Goal: Information Seeking & Learning: Learn about a topic

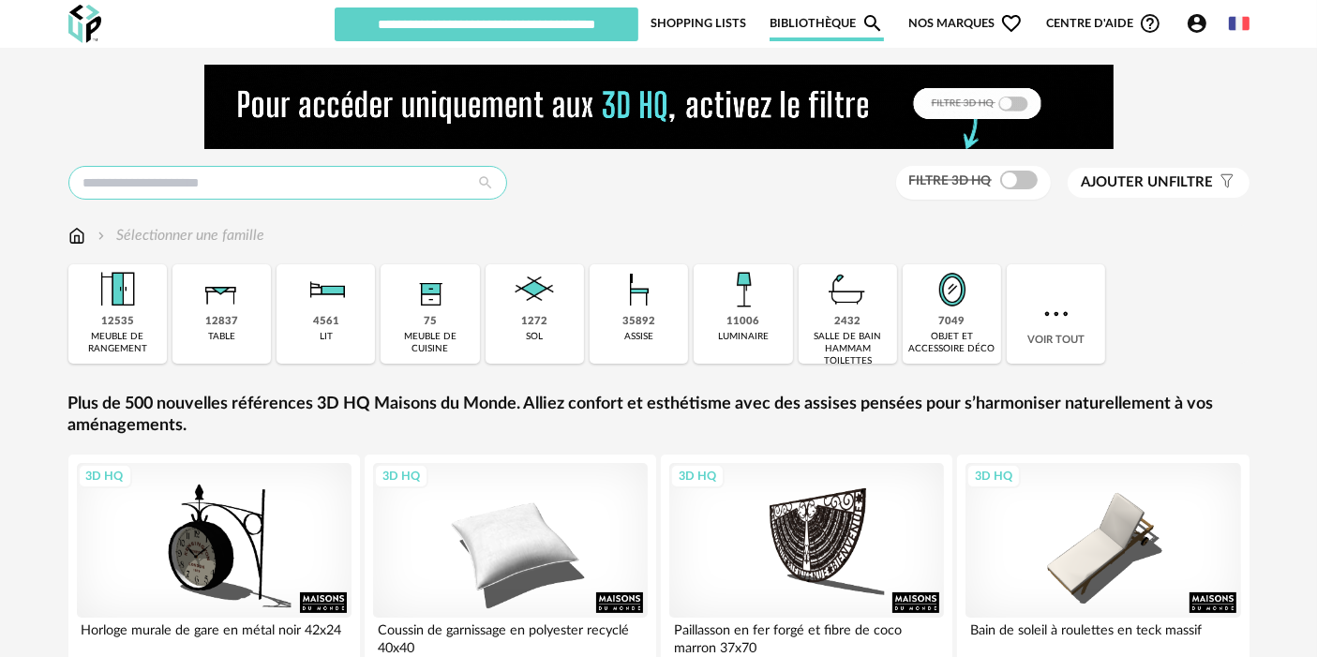
click at [407, 178] on input "text" at bounding box center [287, 183] width 439 height 34
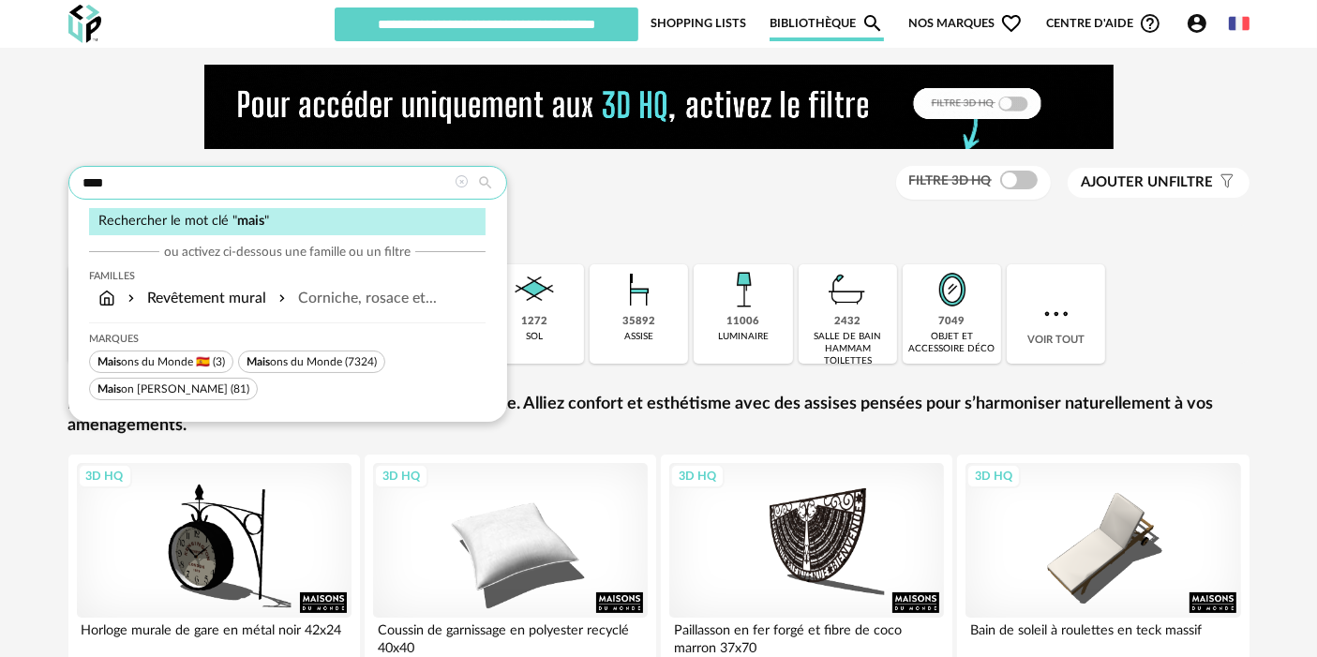
type input "****"
click at [298, 365] on span "Mais ons du Monde" at bounding box center [294, 361] width 96 height 11
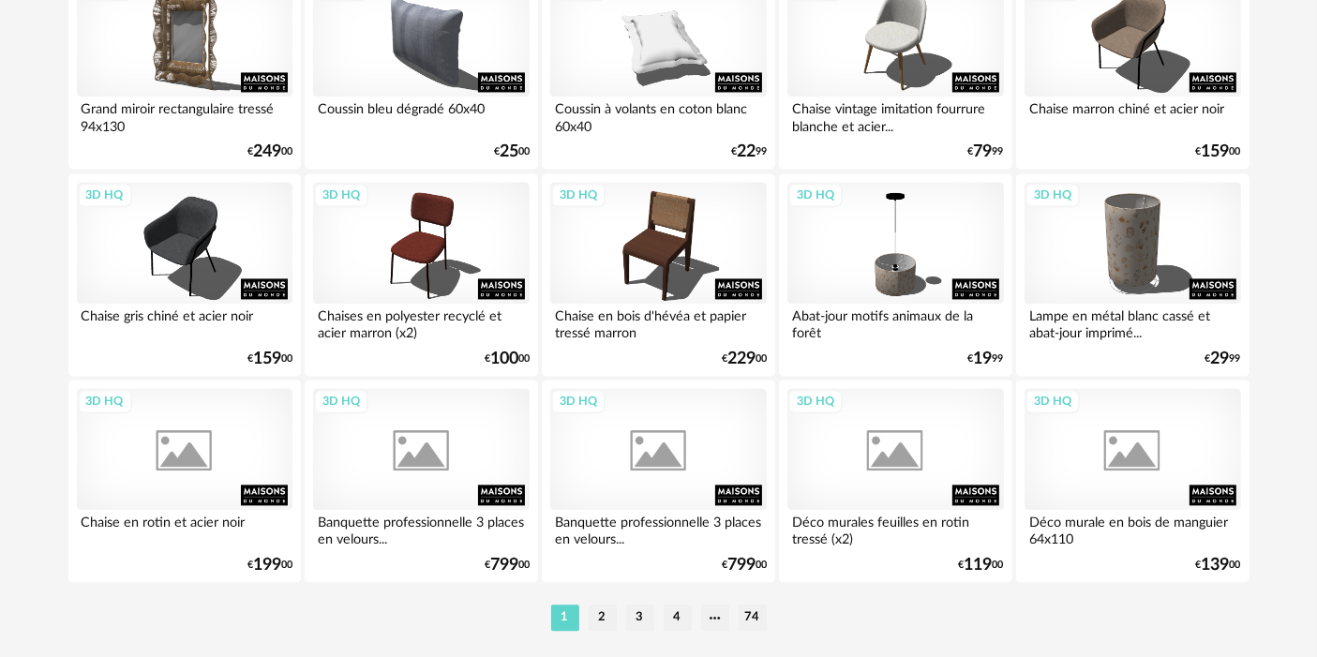
scroll to position [3952, 0]
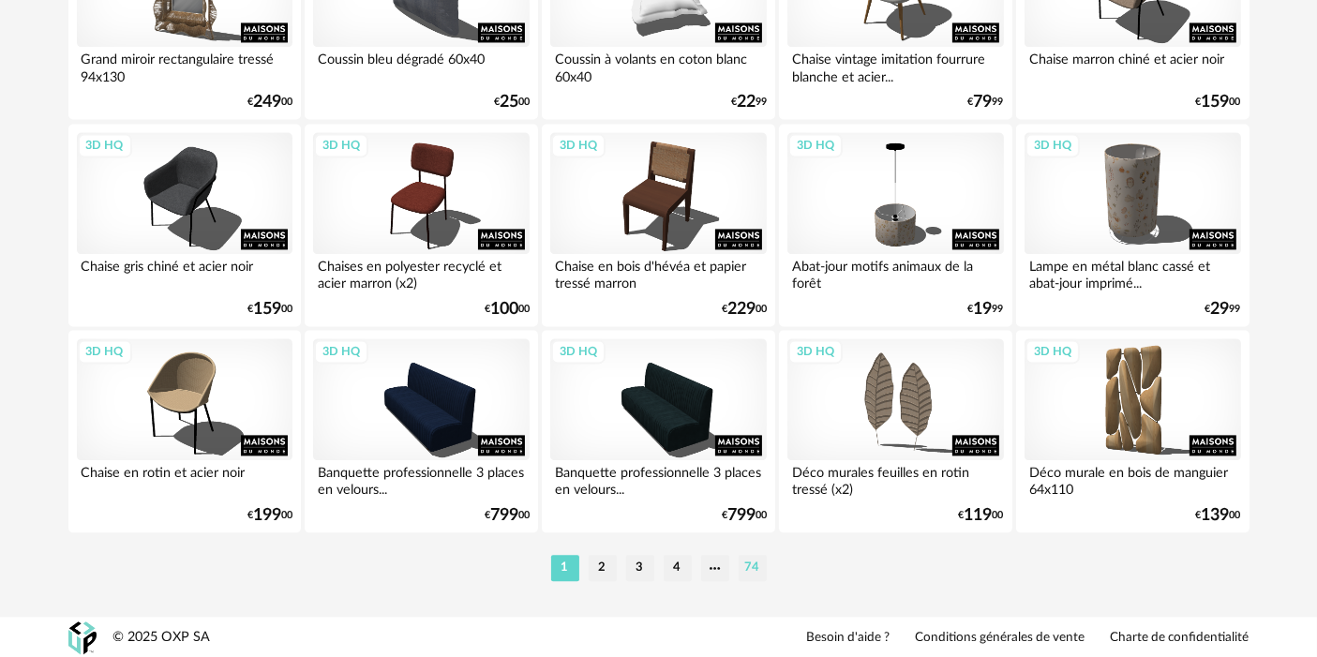
click at [752, 566] on li "74" at bounding box center [752, 568] width 28 height 26
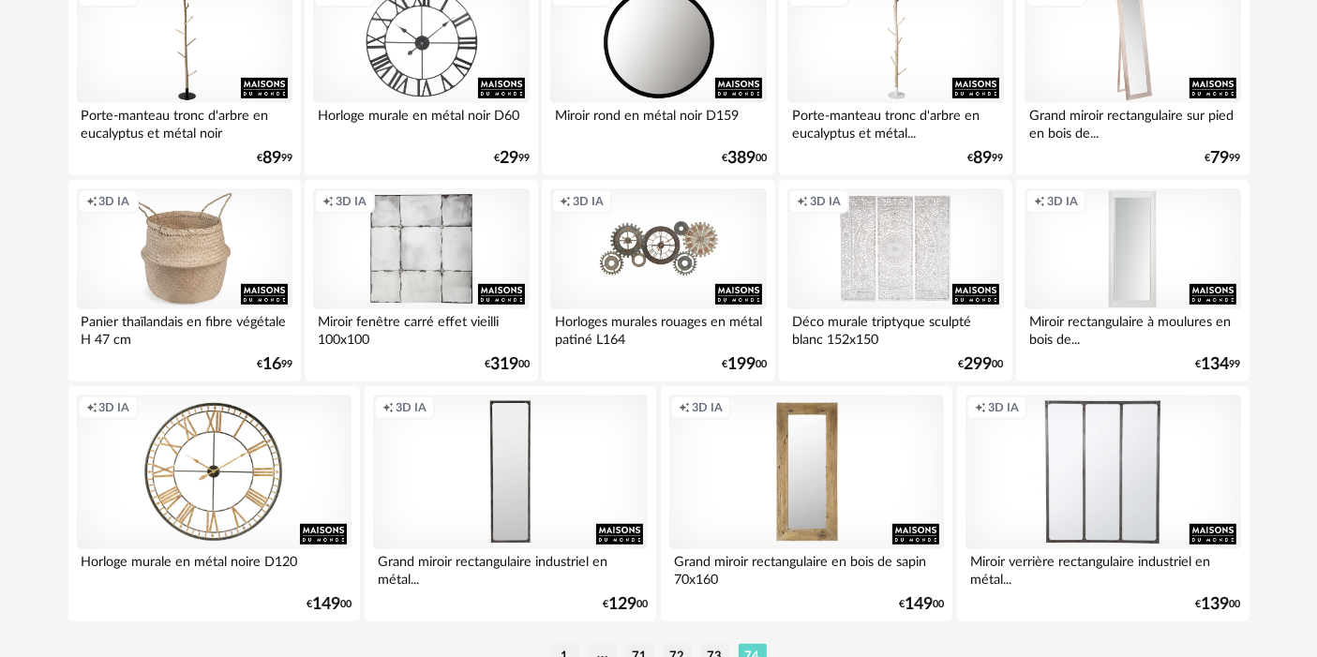
scroll to position [829, 0]
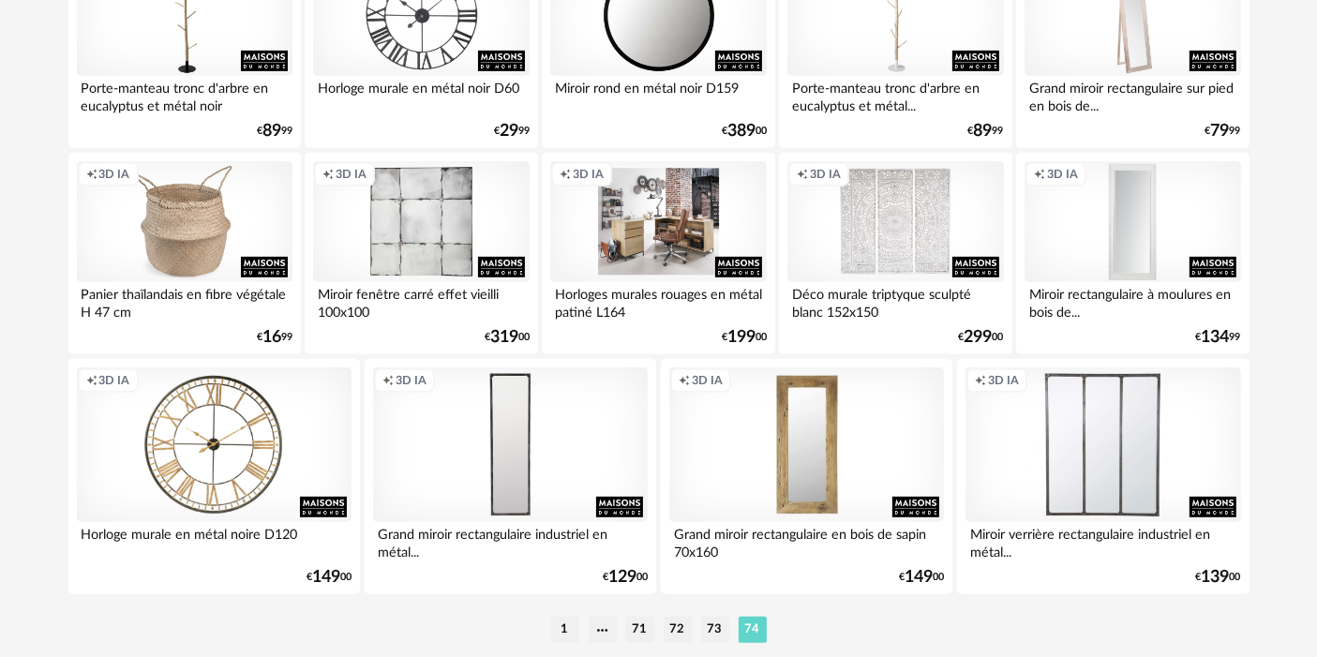
click at [659, 245] on div "Creation icon 3D IA" at bounding box center [658, 222] width 216 height 122
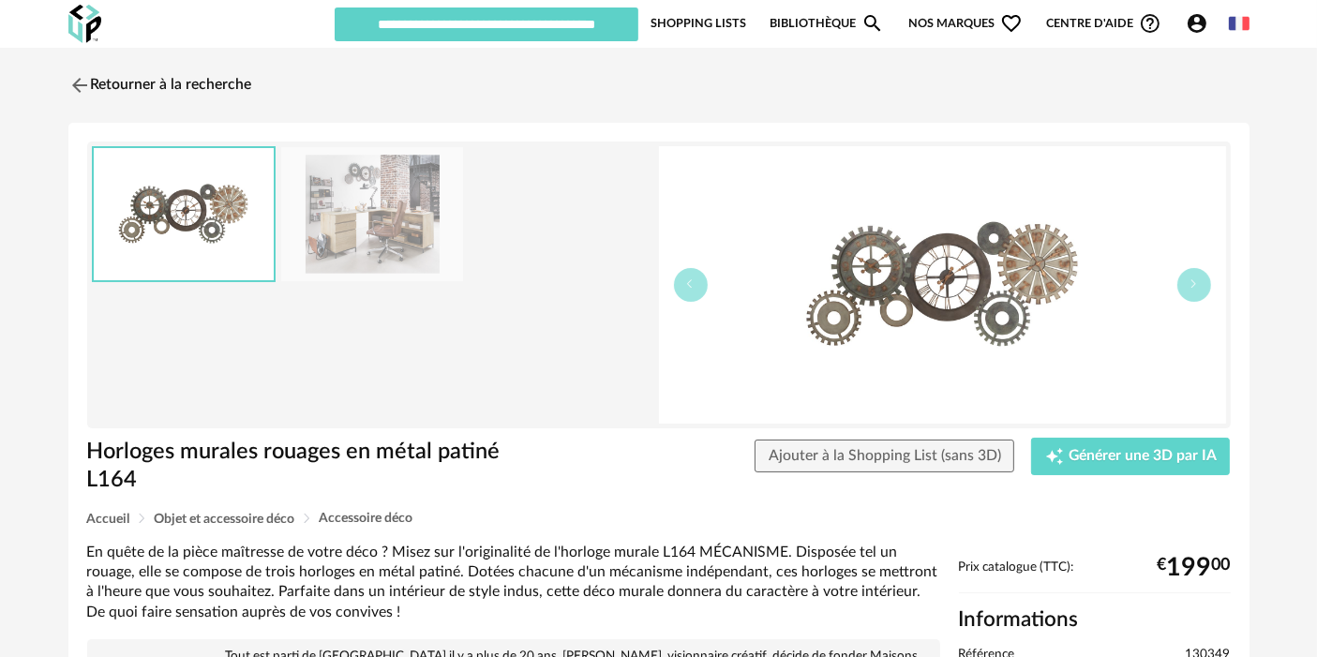
click at [164, 82] on link "Retourner à la recherche" at bounding box center [156, 85] width 184 height 41
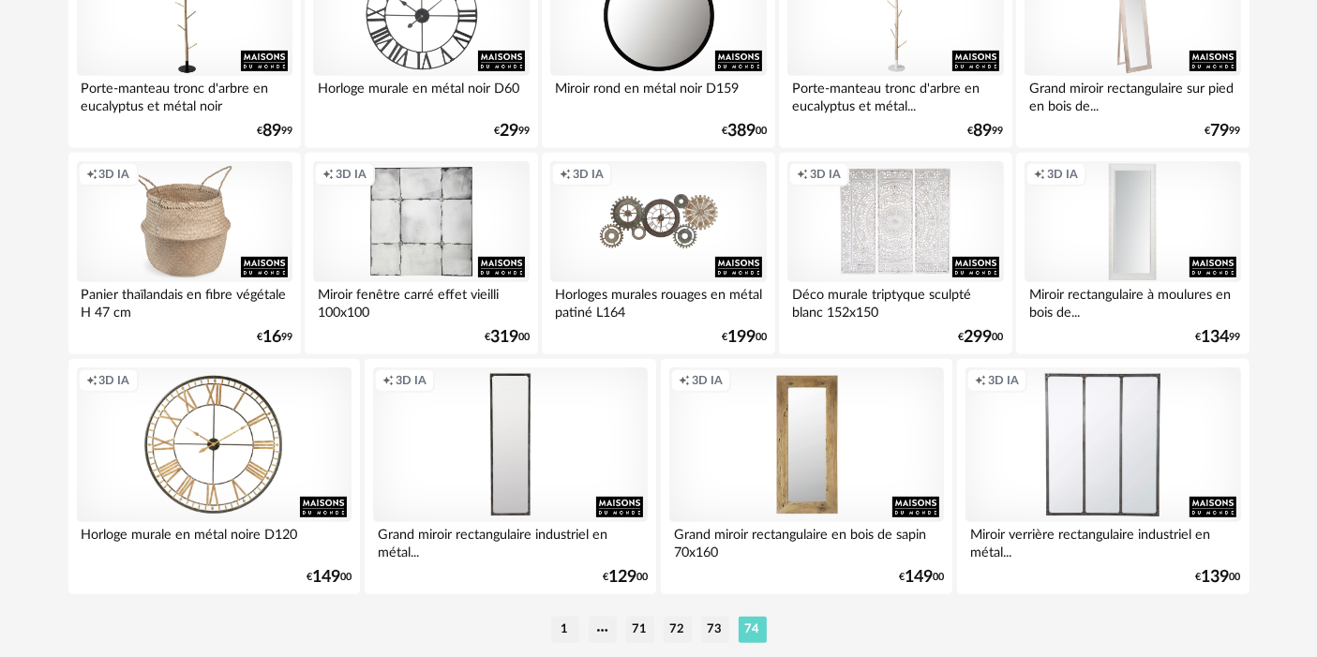
scroll to position [829, 0]
click at [564, 637] on li "1" at bounding box center [565, 630] width 28 height 26
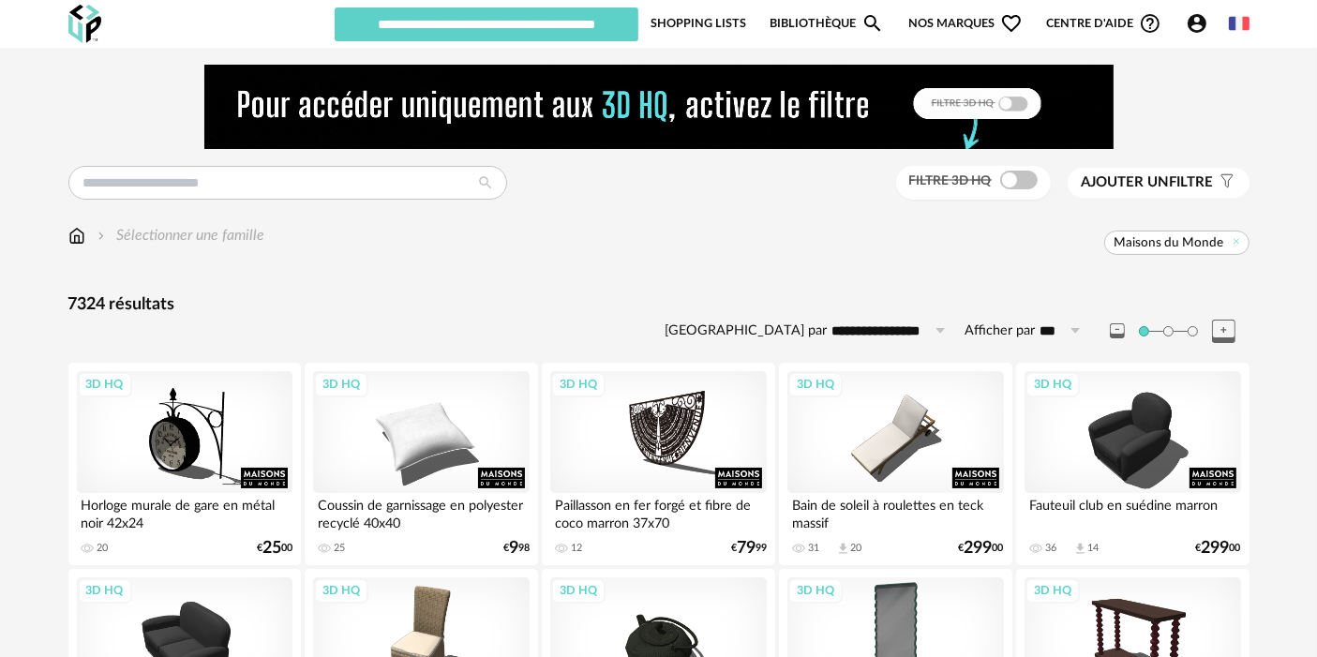
scroll to position [3952, 0]
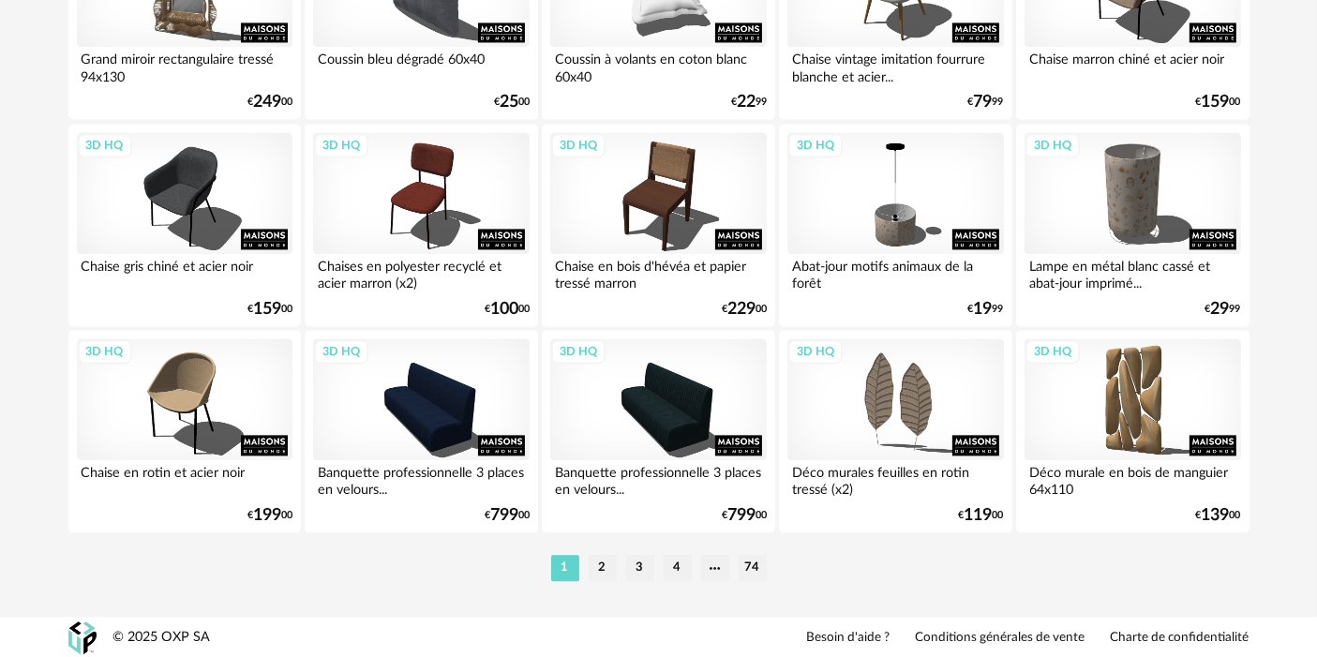
click at [567, 568] on li "1" at bounding box center [565, 568] width 28 height 26
click at [875, 194] on div "3D HQ" at bounding box center [895, 193] width 216 height 122
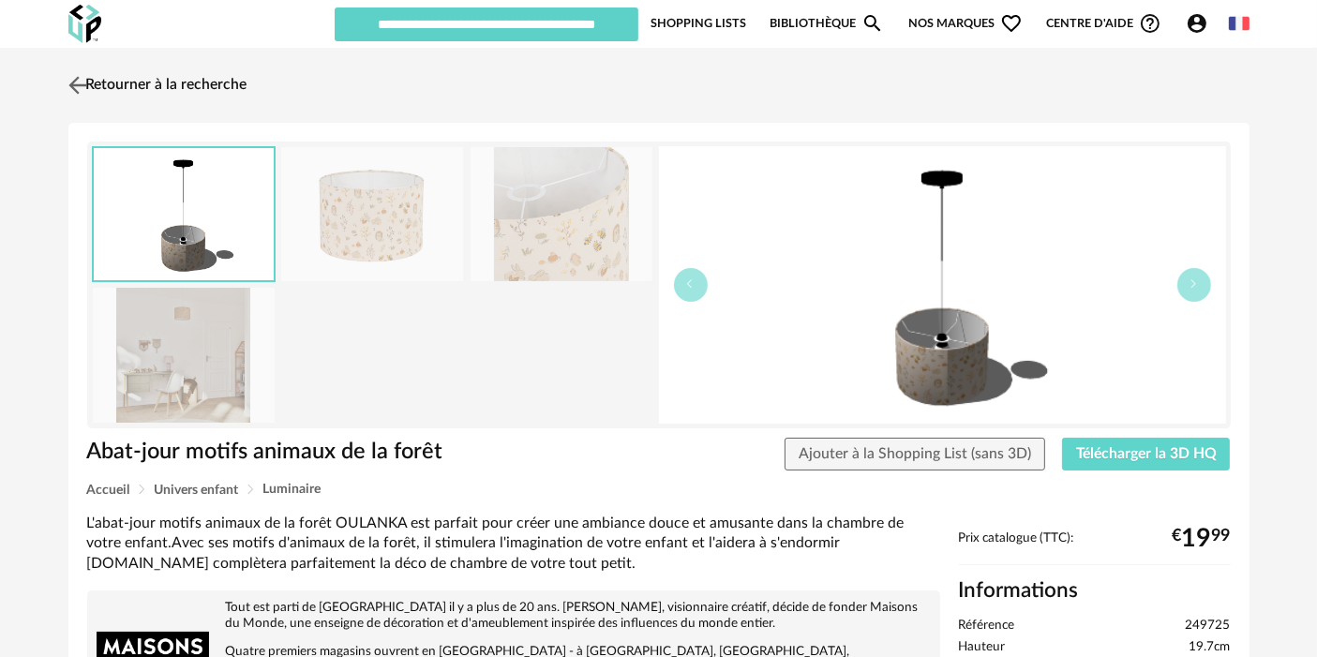
click at [98, 88] on link "Retourner à la recherche" at bounding box center [156, 85] width 184 height 41
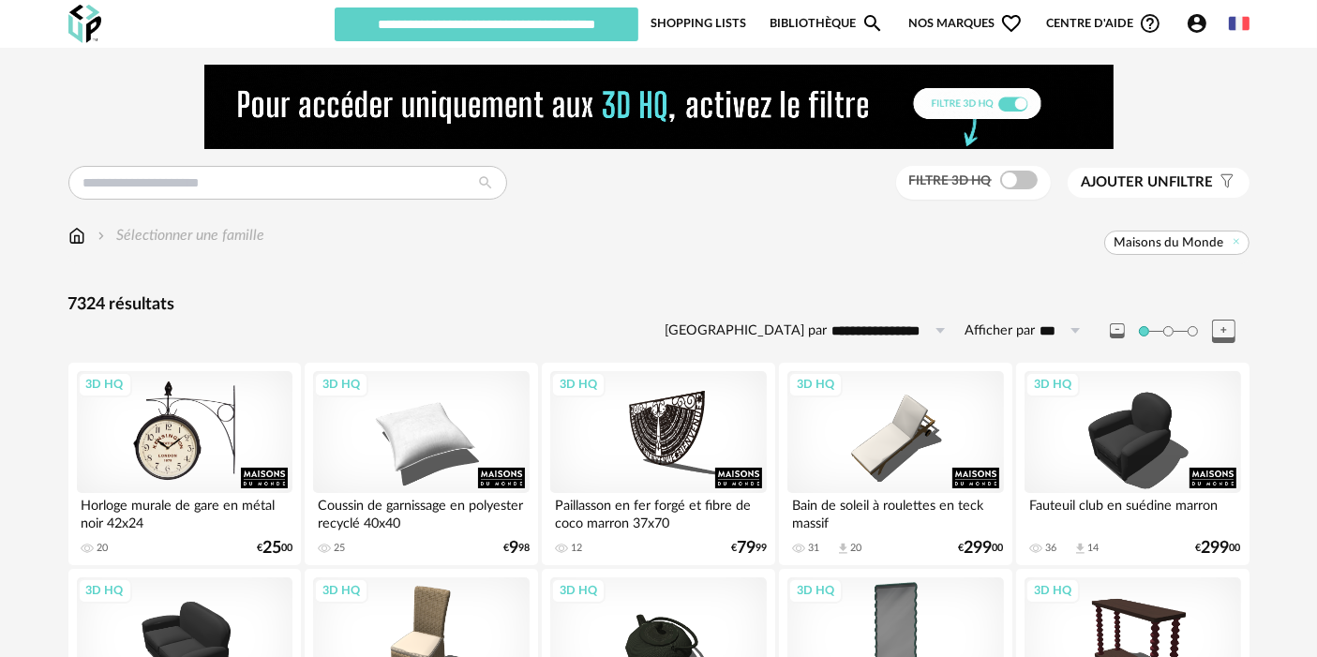
click at [160, 435] on div "3D HQ" at bounding box center [185, 432] width 216 height 122
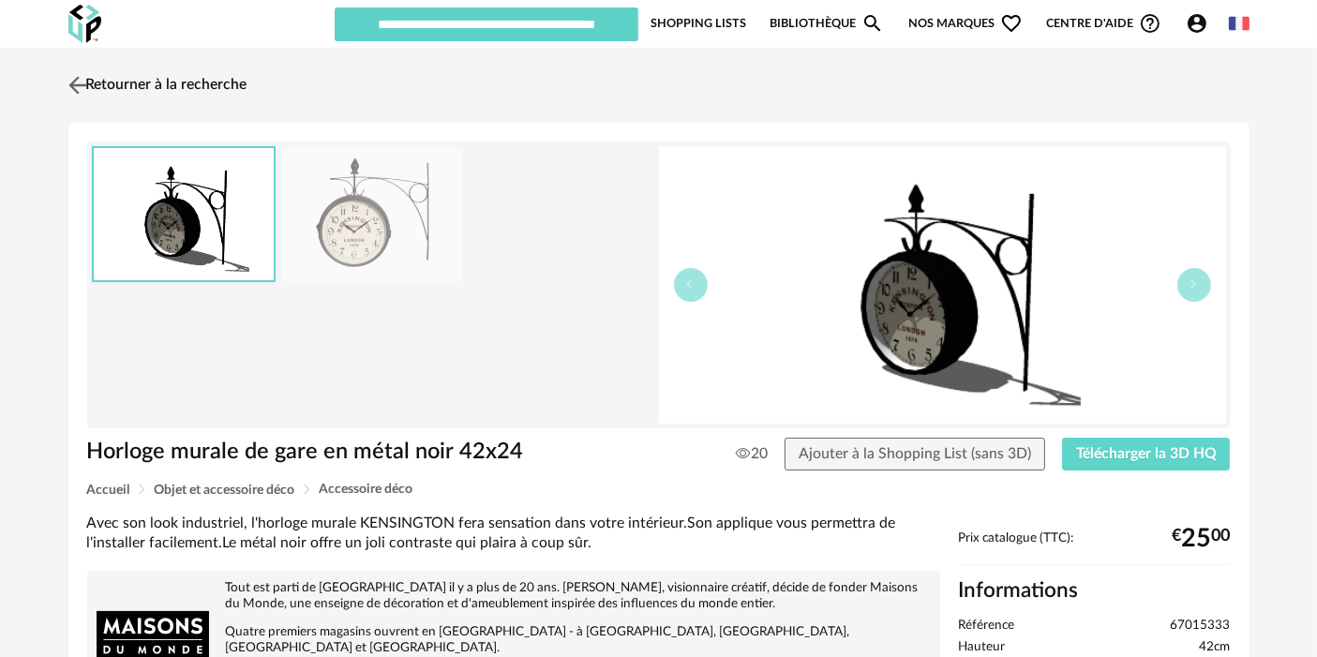
click at [126, 70] on link "Retourner à la recherche" at bounding box center [156, 85] width 184 height 41
